Goal: Transaction & Acquisition: Purchase product/service

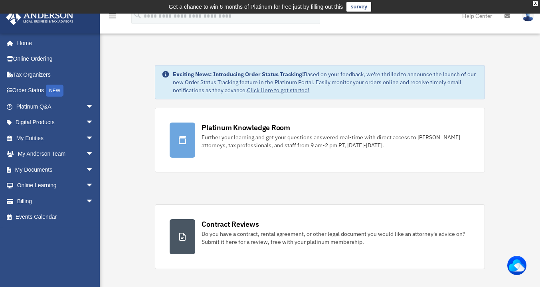
click at [32, 199] on link "Billing arrow_drop_down" at bounding box center [56, 201] width 100 height 16
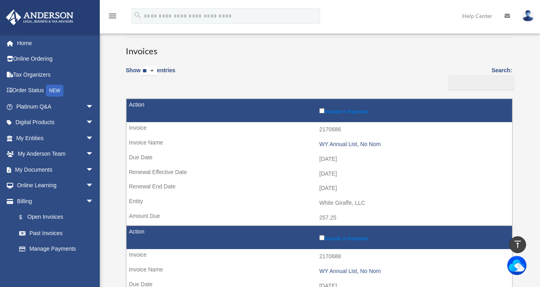
scroll to position [64, 0]
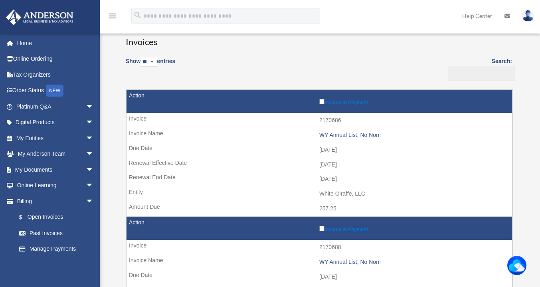
click at [43, 217] on link "$ Open Invoices" at bounding box center [54, 217] width 87 height 16
click at [41, 232] on link "Past Invoices" at bounding box center [56, 233] width 91 height 16
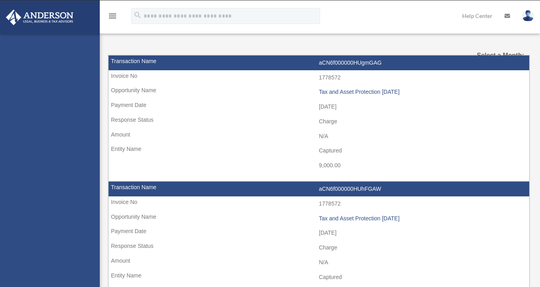
select select
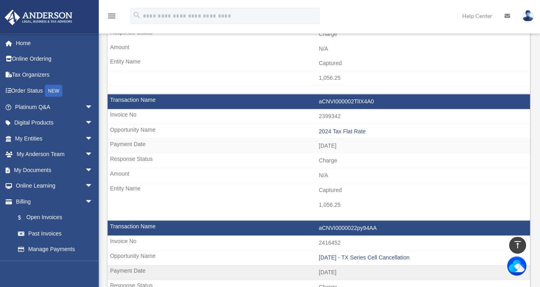
scroll to position [141, 0]
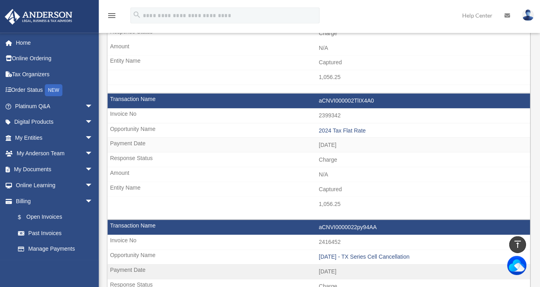
click at [350, 98] on td "aCNVI000002TlIX4A0" at bounding box center [318, 101] width 421 height 15
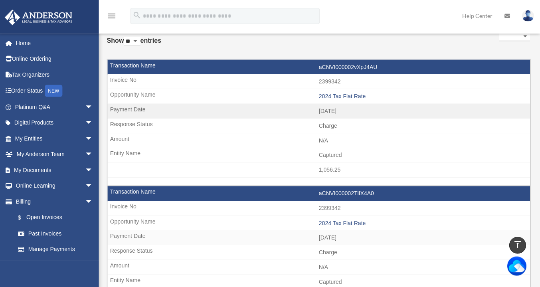
scroll to position [0, 0]
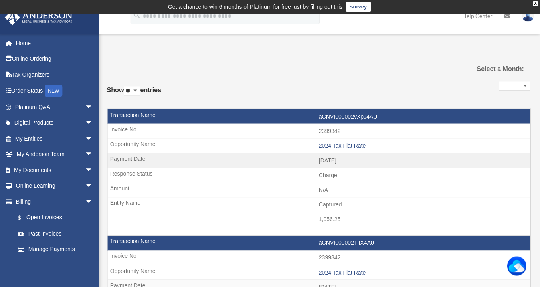
click at [48, 217] on link "$ Open Invoices" at bounding box center [58, 217] width 95 height 16
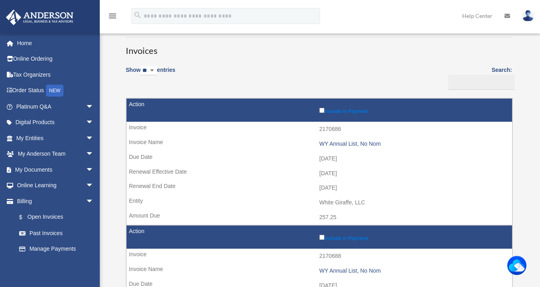
scroll to position [56, 0]
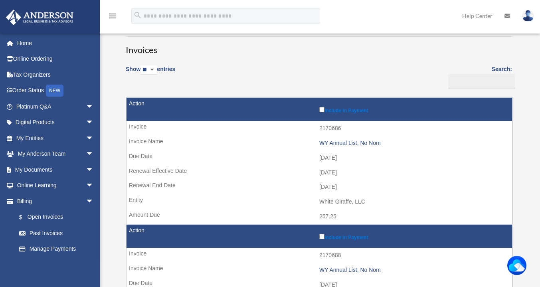
click at [437, 212] on td "257.25" at bounding box center [318, 216] width 385 height 15
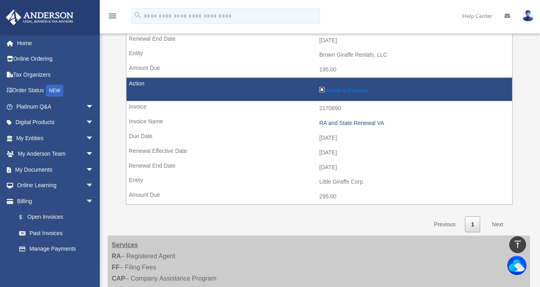
scroll to position [578, 0]
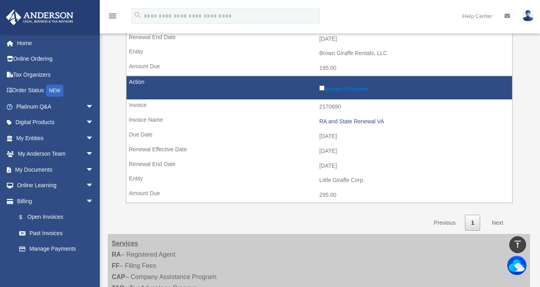
click at [497, 223] on link "Next" at bounding box center [497, 223] width 24 height 16
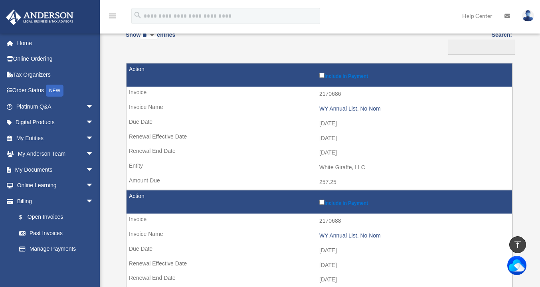
scroll to position [0, 0]
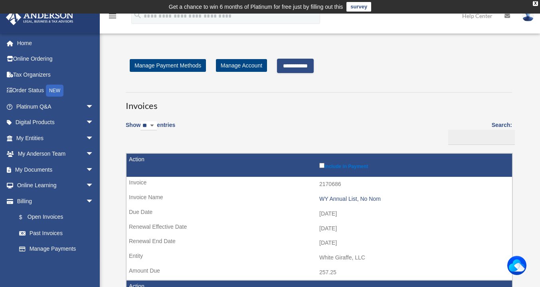
click at [306, 67] on input "**********" at bounding box center [295, 66] width 37 height 14
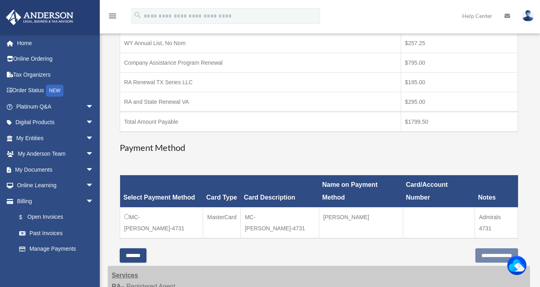
scroll to position [182, 0]
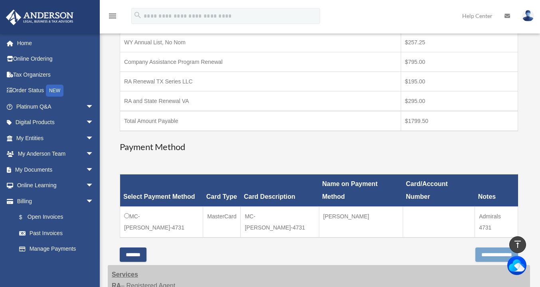
click at [475, 247] on input "**********" at bounding box center [496, 254] width 43 height 14
click at [169, 207] on td "MC-[PERSON_NAME]-4731" at bounding box center [161, 222] width 83 height 31
click at [475, 247] on input "**********" at bounding box center [496, 254] width 43 height 14
